Goal: Transaction & Acquisition: Purchase product/service

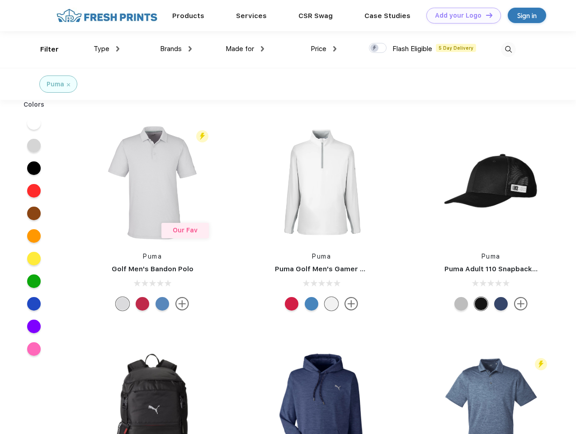
click at [460, 15] on link "Add your Logo Design Tool" at bounding box center [463, 16] width 75 height 16
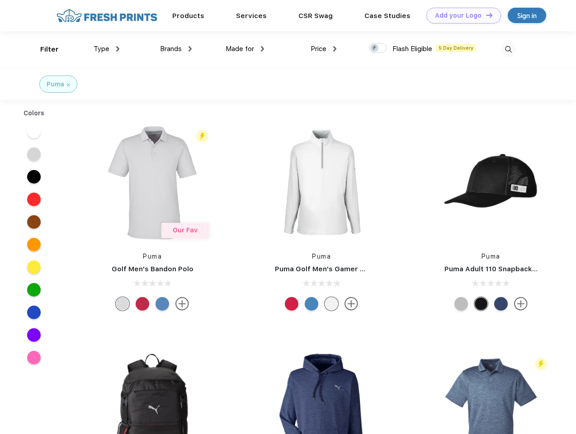
click at [0, 0] on div "Design Tool" at bounding box center [0, 0] width 0 height 0
click at [485, 15] on link "Add your Logo Design Tool" at bounding box center [463, 16] width 75 height 16
click at [43, 49] on div "Filter" at bounding box center [49, 49] width 19 height 10
click at [107, 49] on span "Type" at bounding box center [102, 49] width 16 height 8
click at [176, 49] on span "Brands" at bounding box center [171, 49] width 22 height 8
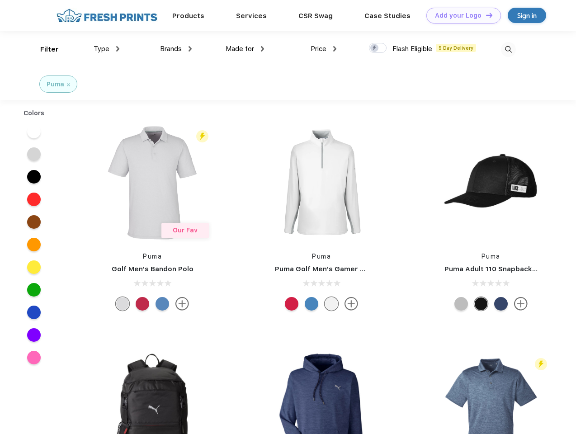
click at [245, 49] on span "Made for" at bounding box center [239, 49] width 28 height 8
click at [324, 49] on span "Price" at bounding box center [318, 49] width 16 height 8
click at [378, 48] on div at bounding box center [378, 48] width 18 height 10
click at [375, 48] on input "checkbox" at bounding box center [372, 45] width 6 height 6
click at [508, 49] on img at bounding box center [508, 49] width 15 height 15
